Goal: Information Seeking & Learning: Learn about a topic

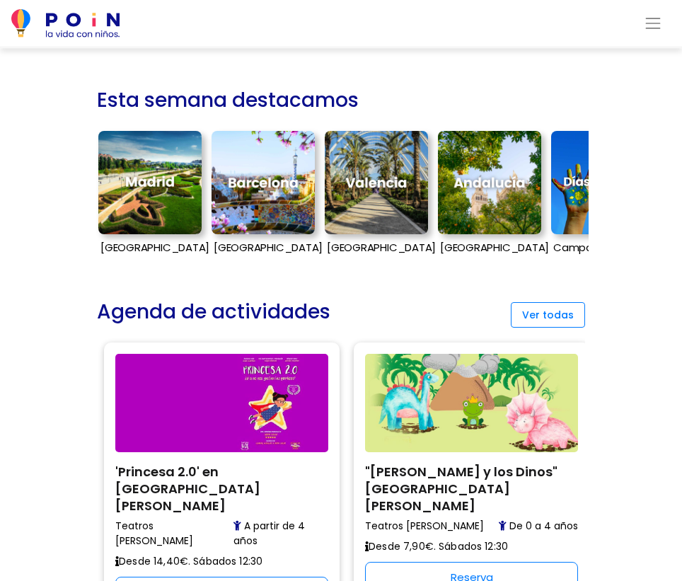
scroll to position [354, 0]
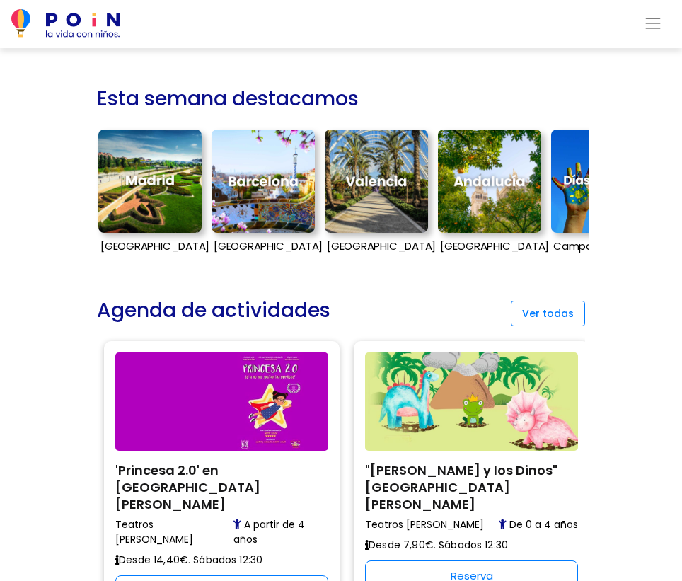
click at [157, 197] on img at bounding box center [149, 180] width 103 height 103
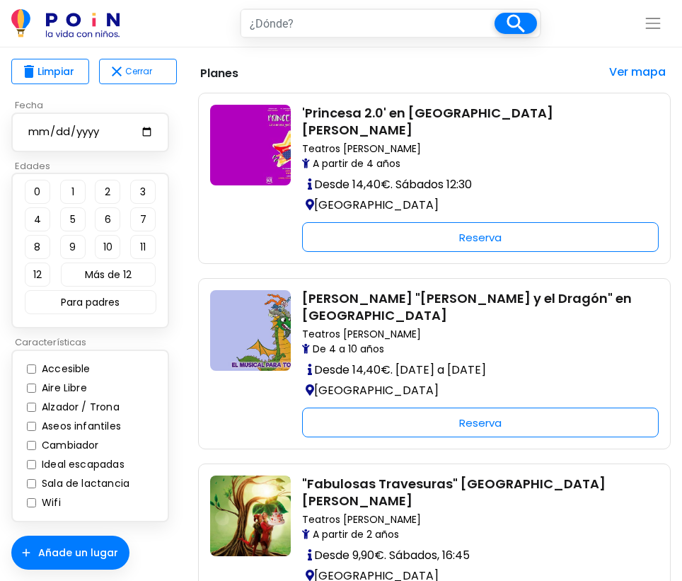
click at [143, 132] on input "date" at bounding box center [90, 132] width 127 height 18
type input "2025-08-19"
type input "madrid"
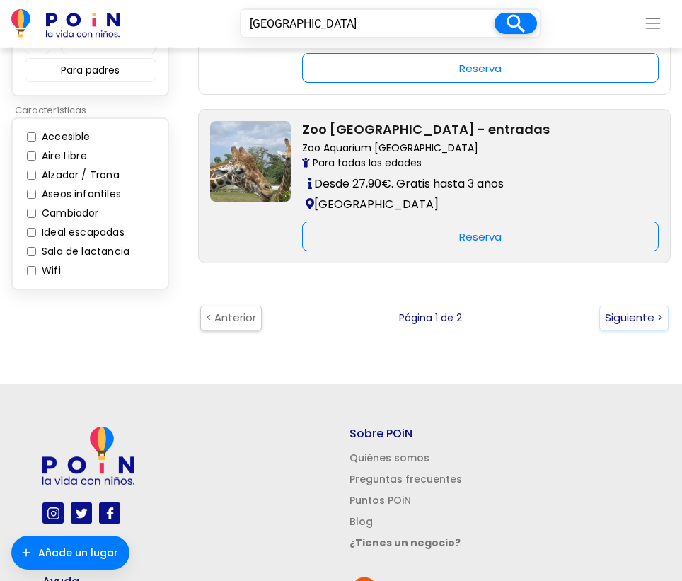
scroll to position [3253, 0]
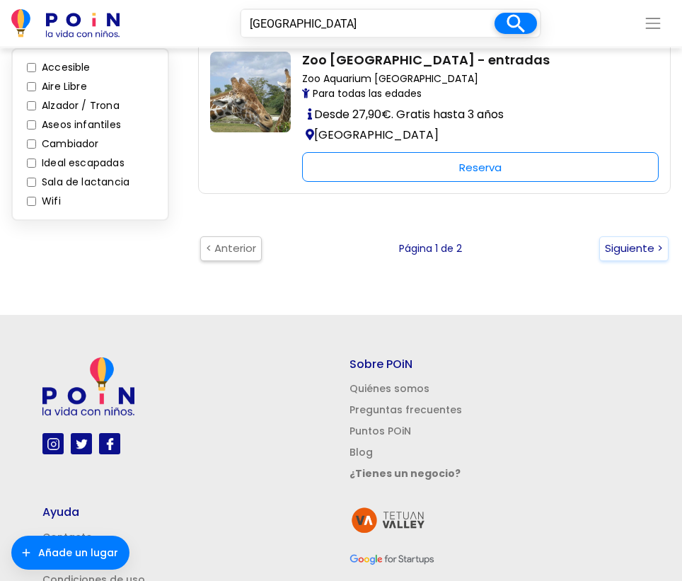
click at [617, 236] on button "Siguiente >" at bounding box center [633, 248] width 69 height 25
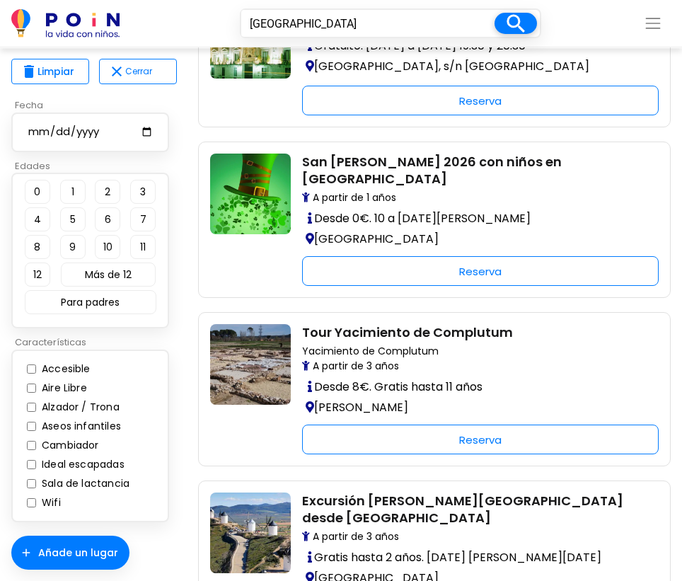
scroll to position [1697, 0]
